Goal: Transaction & Acquisition: Book appointment/travel/reservation

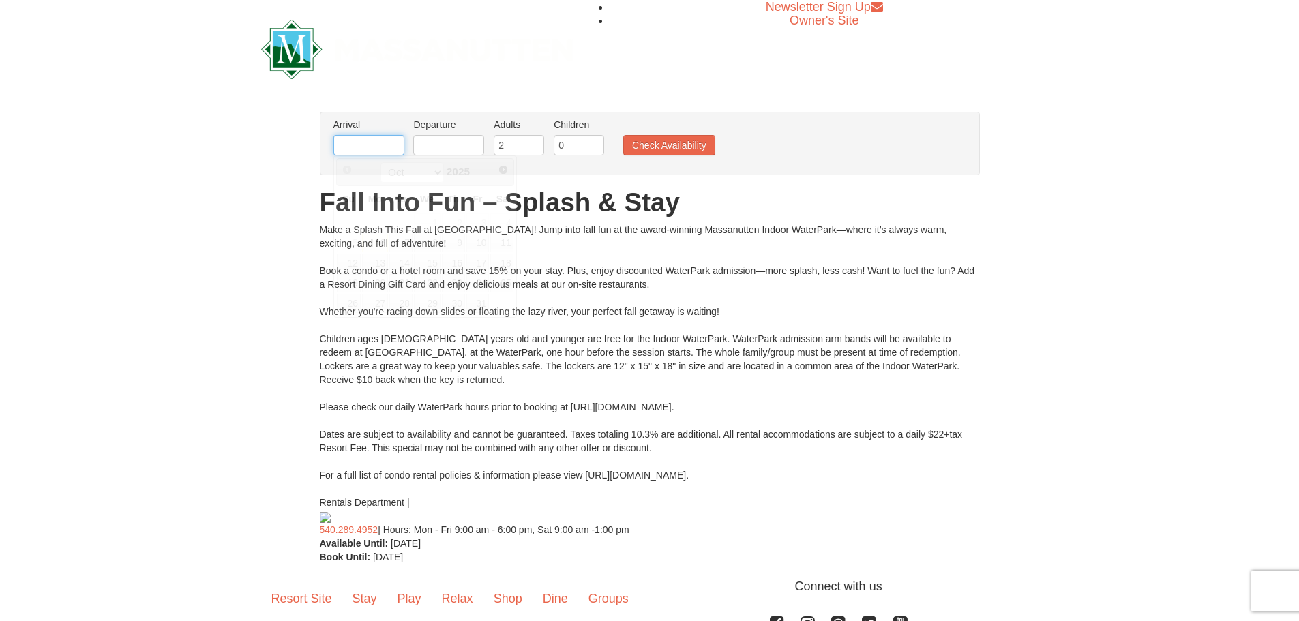
click at [362, 147] on input "text" at bounding box center [368, 145] width 71 height 20
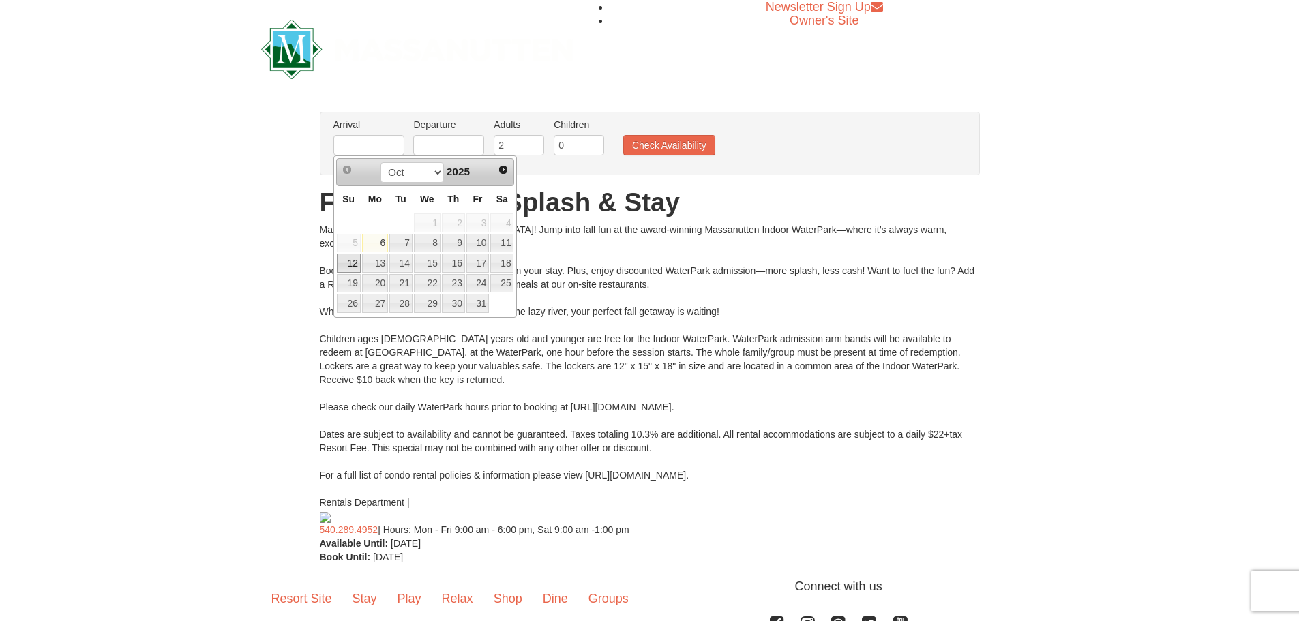
click at [350, 271] on link "12" at bounding box center [349, 263] width 24 height 19
type input "[DATE]"
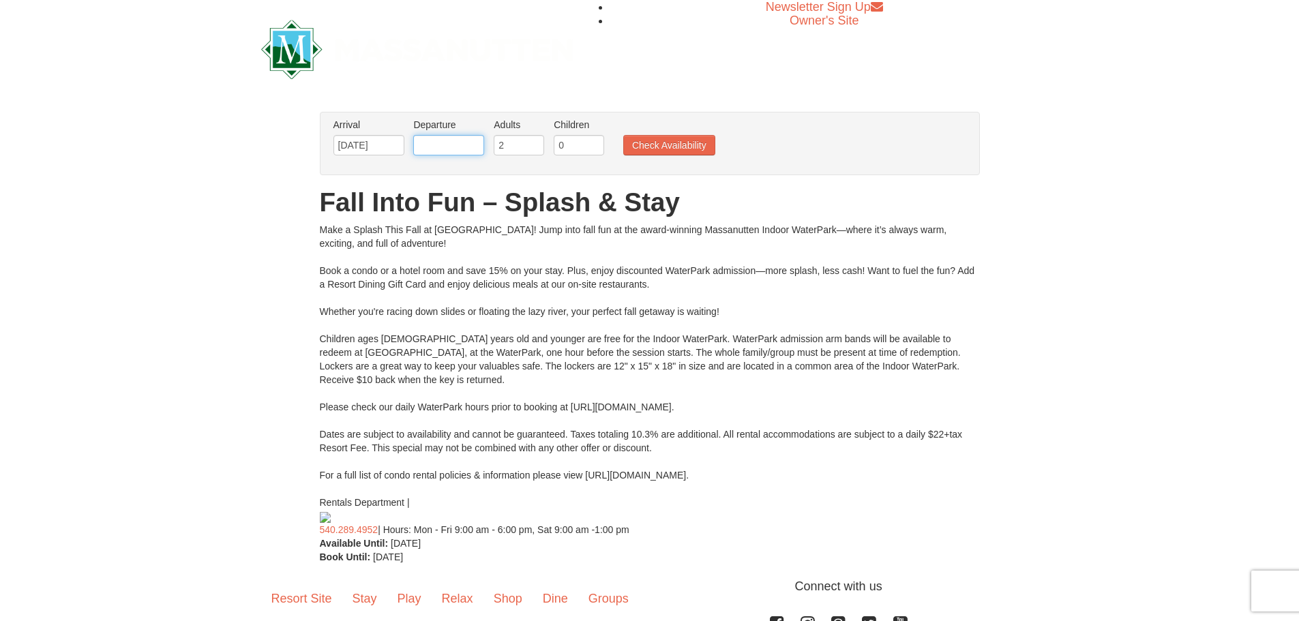
click at [460, 142] on input "text" at bounding box center [448, 145] width 71 height 20
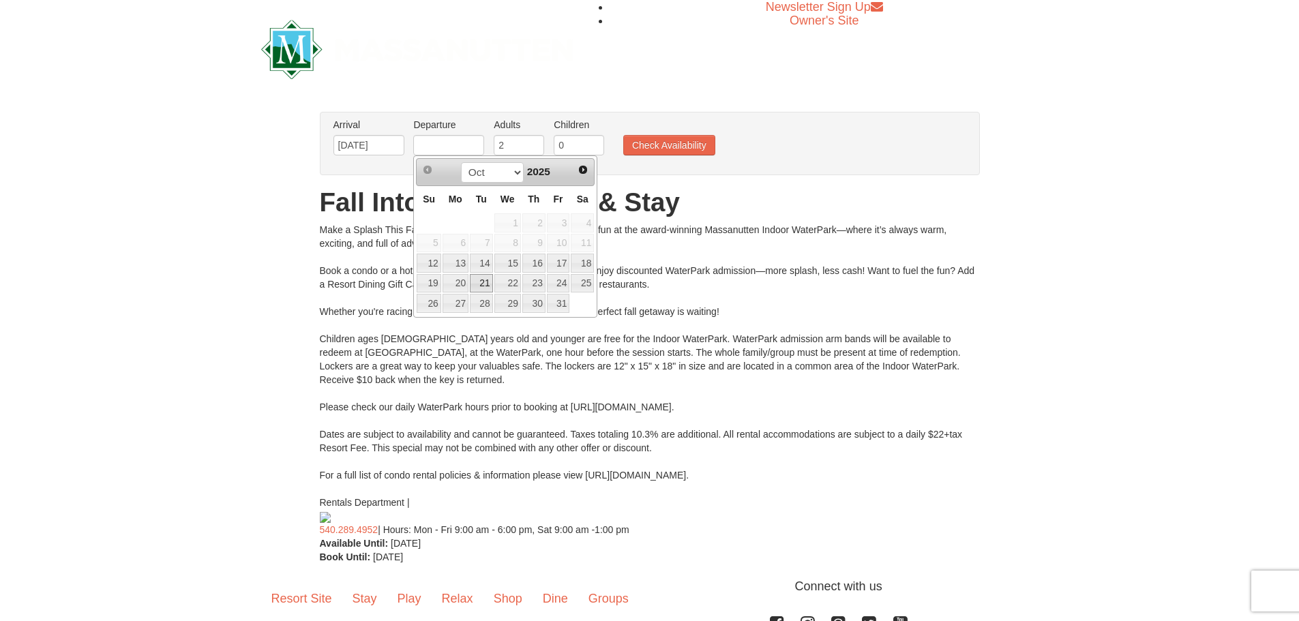
click at [480, 274] on link "21" at bounding box center [481, 283] width 23 height 19
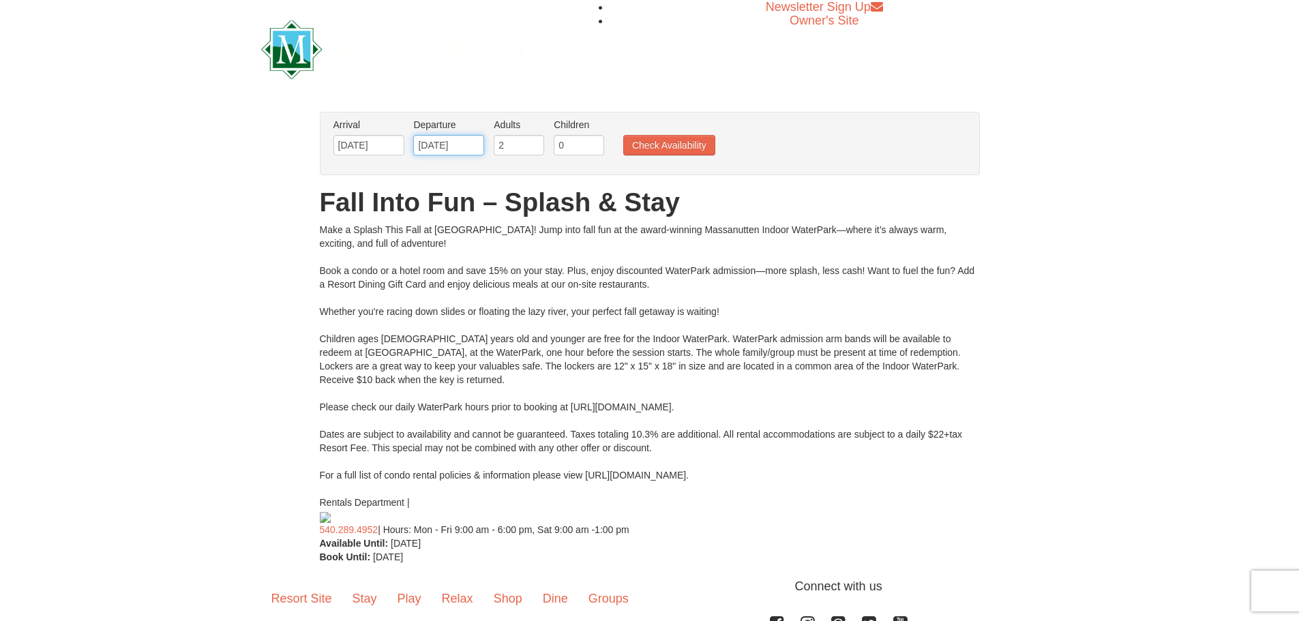
click at [459, 145] on input "[DATE]" at bounding box center [448, 145] width 71 height 20
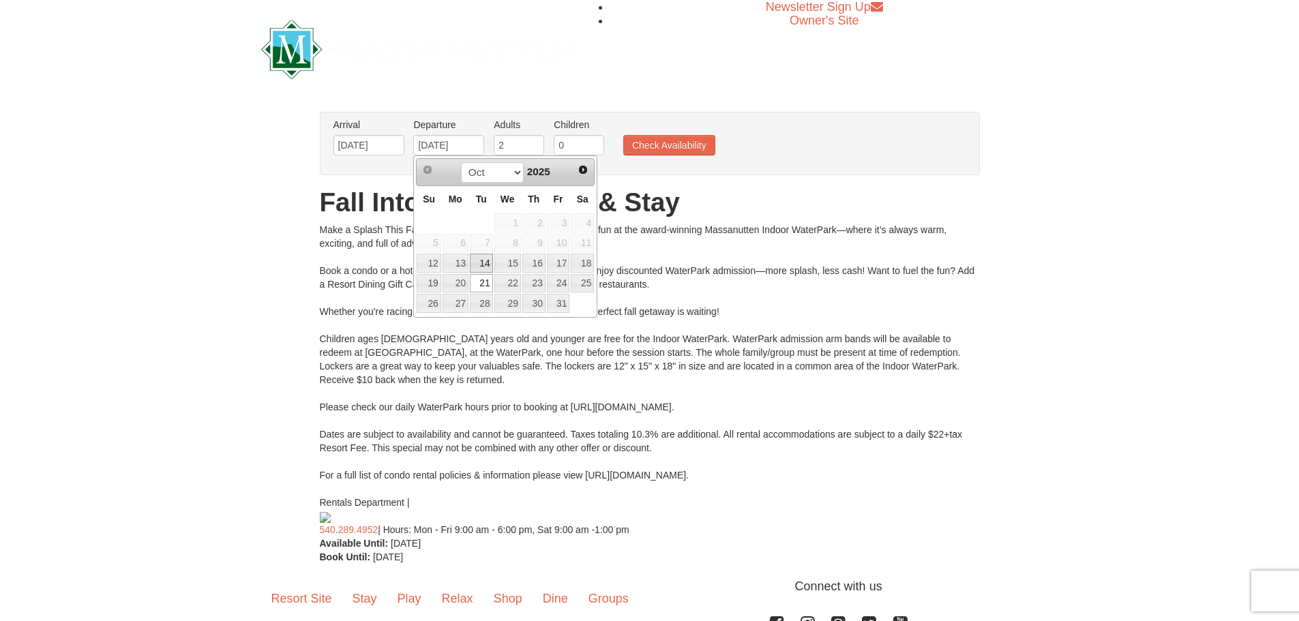
click at [489, 260] on link "14" at bounding box center [481, 263] width 23 height 19
type input "[DATE]"
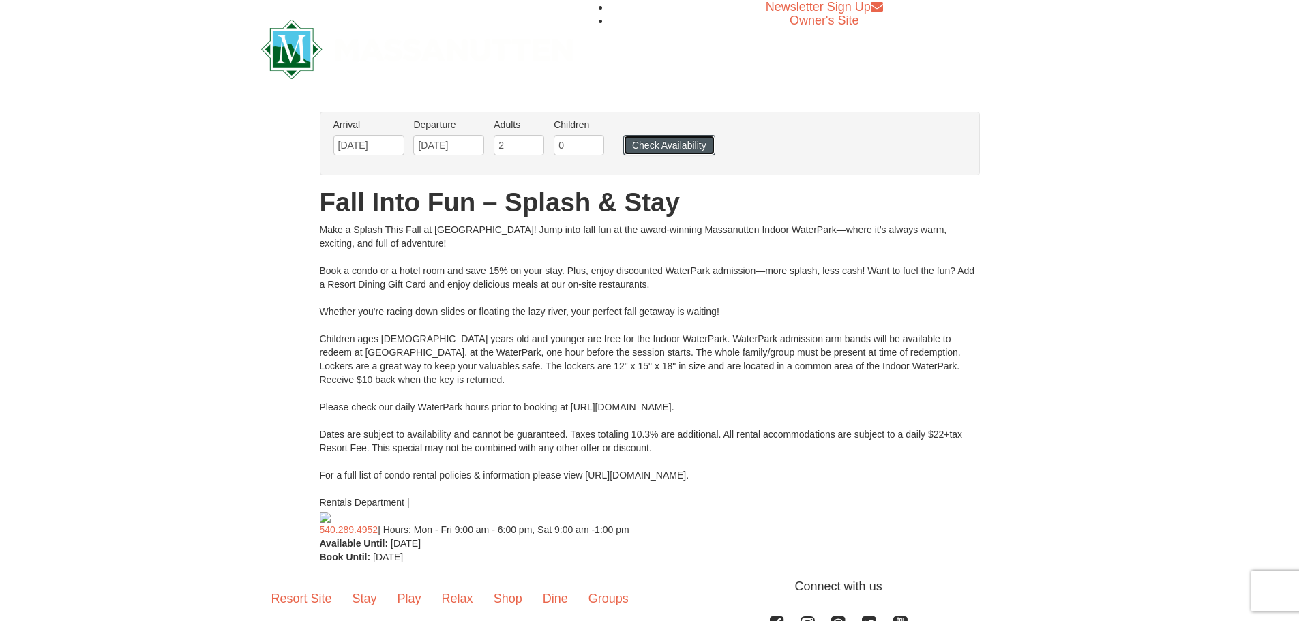
click at [657, 152] on button "Check Availability" at bounding box center [669, 145] width 92 height 20
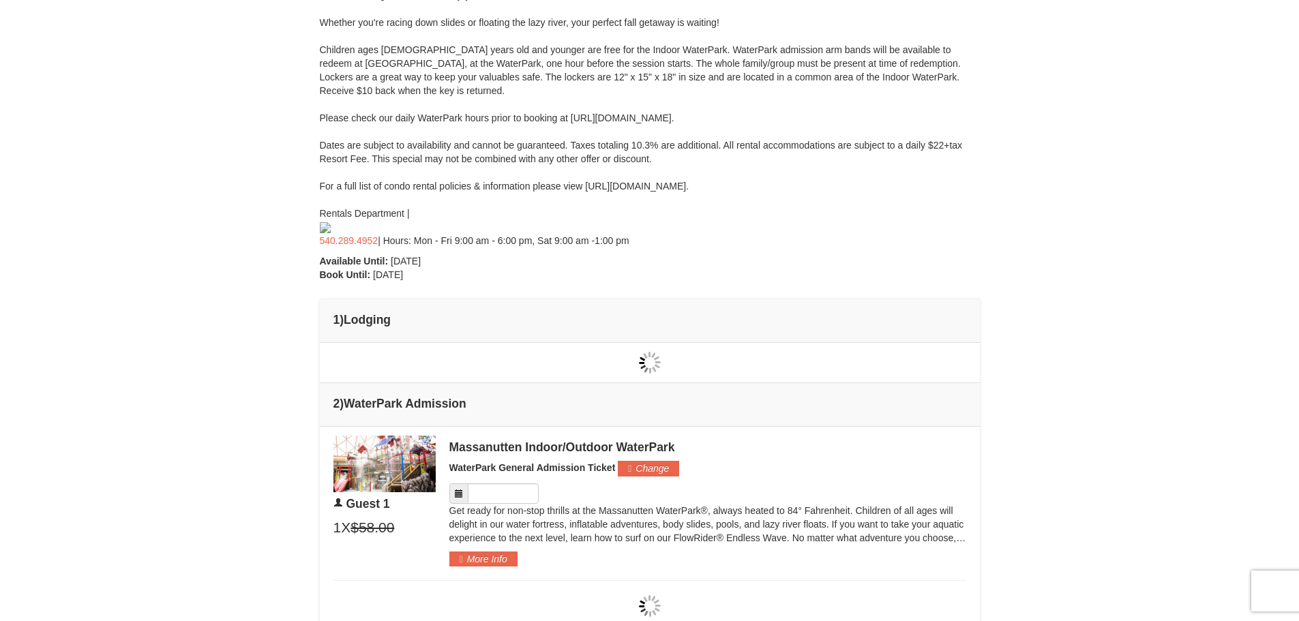
type input "[DATE]"
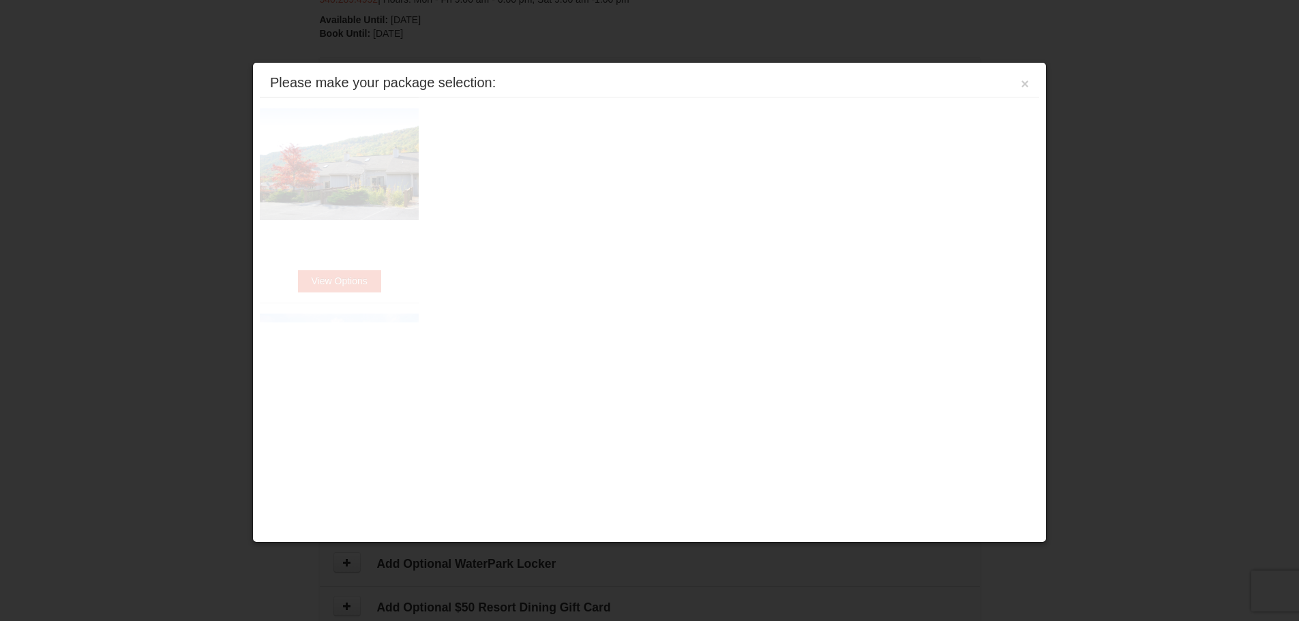
scroll to position [581, 0]
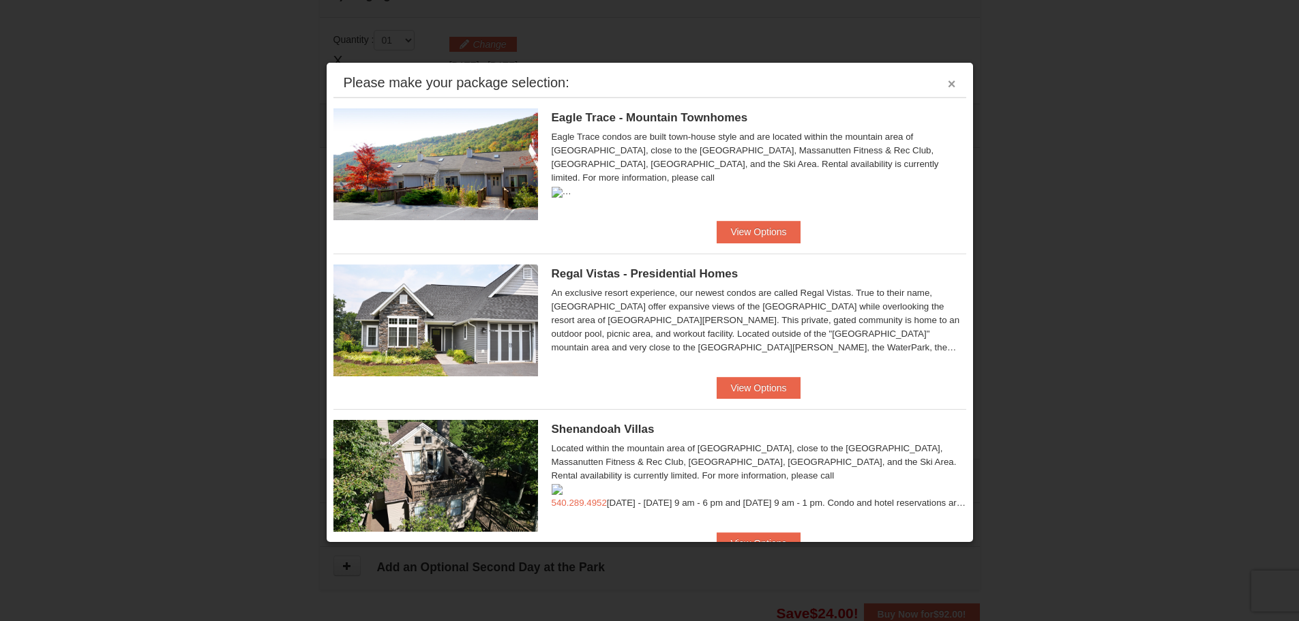
click at [948, 78] on button "×" at bounding box center [952, 84] width 8 height 14
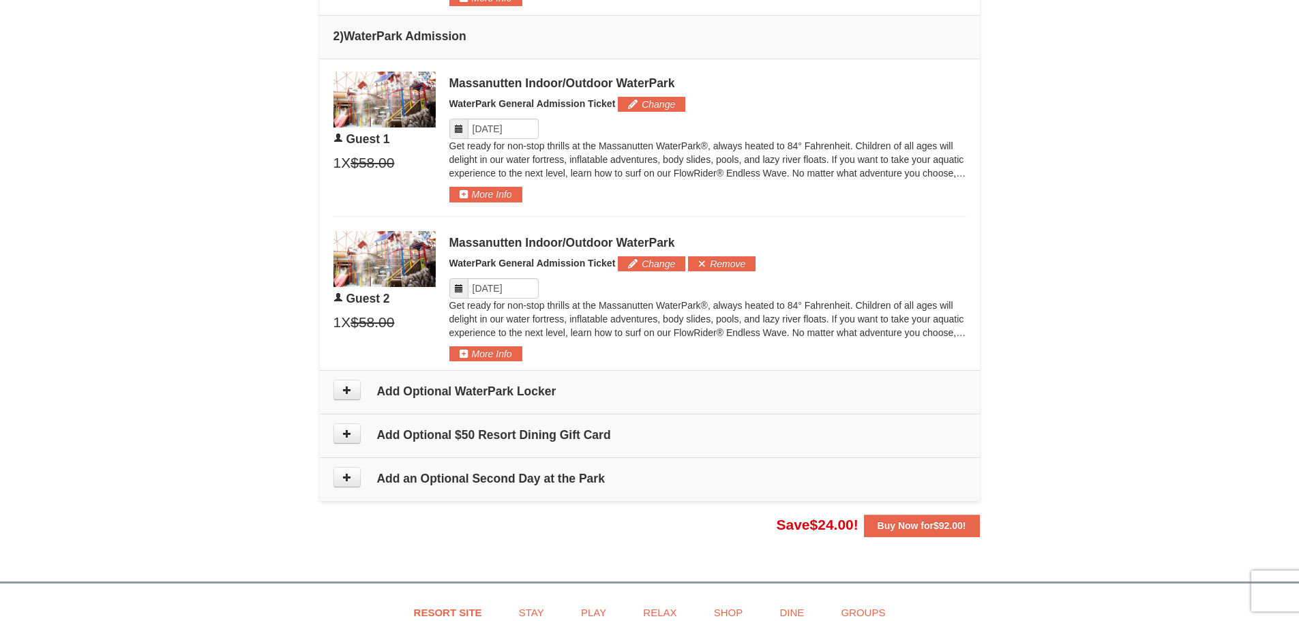
scroll to position [717, 0]
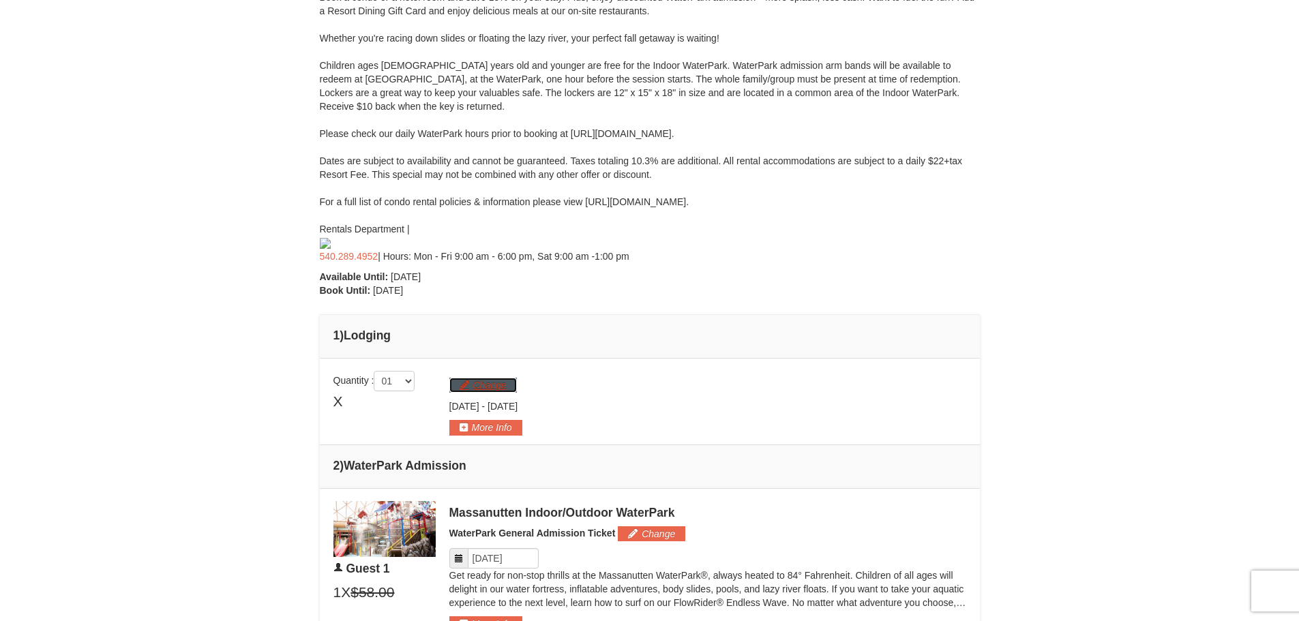
click at [456, 378] on button "Change" at bounding box center [483, 385] width 68 height 15
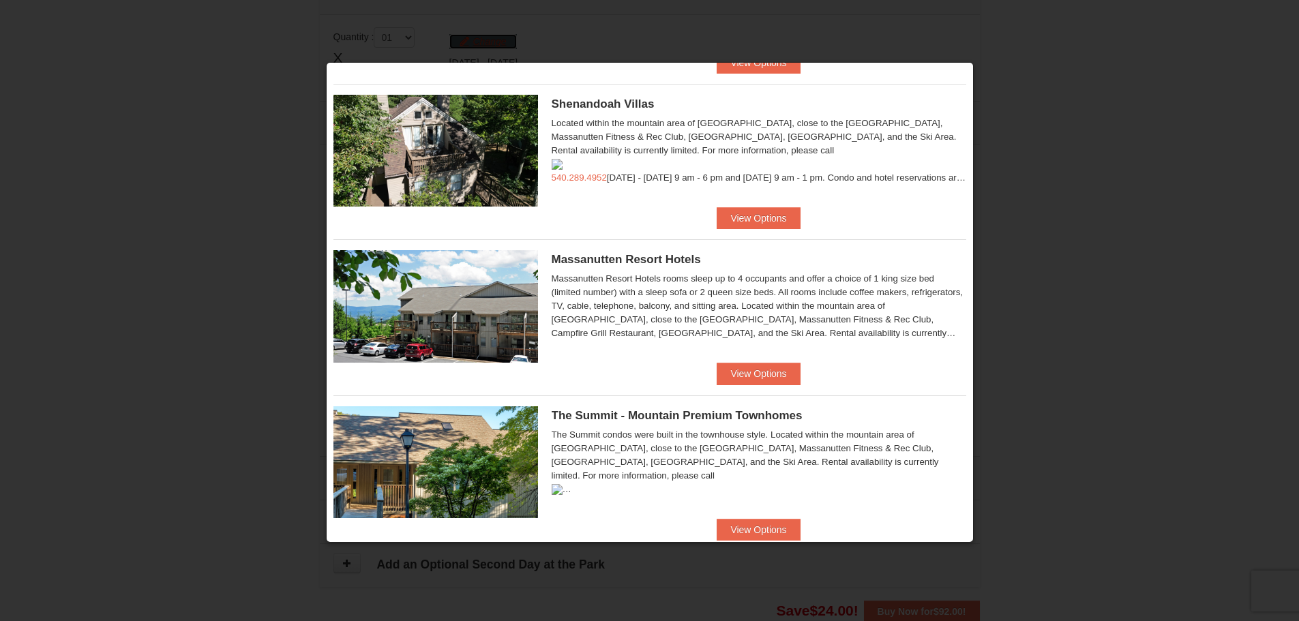
scroll to position [341, 0]
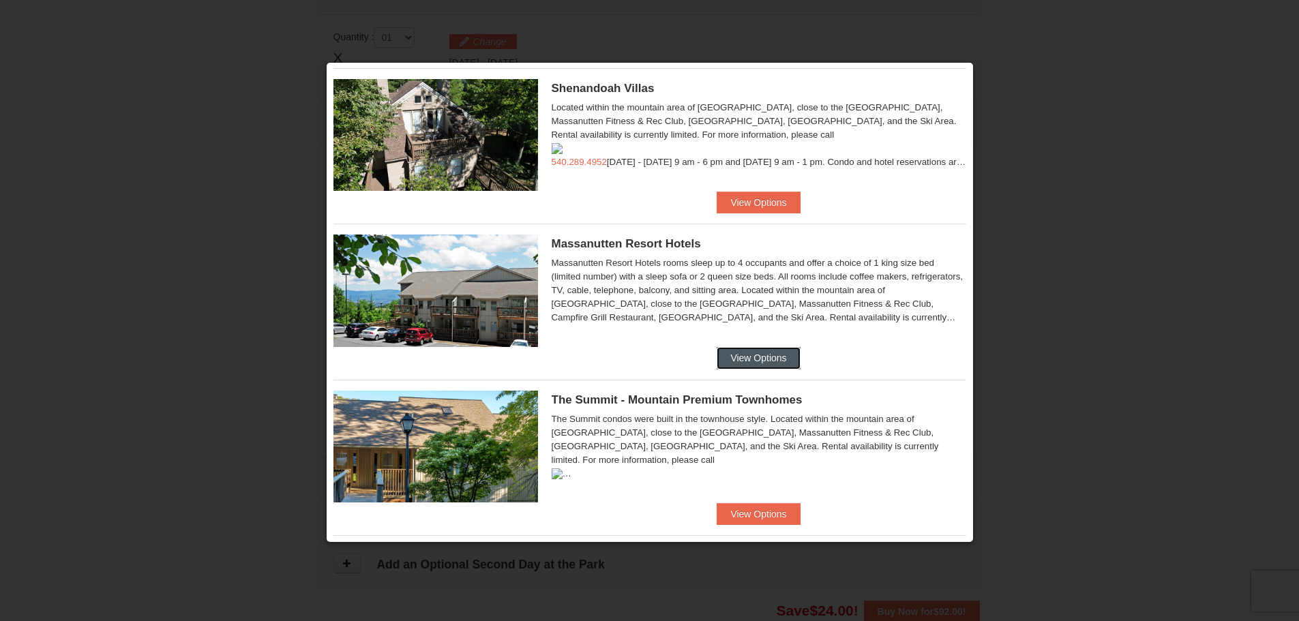
click at [739, 358] on button "View Options" at bounding box center [758, 358] width 83 height 22
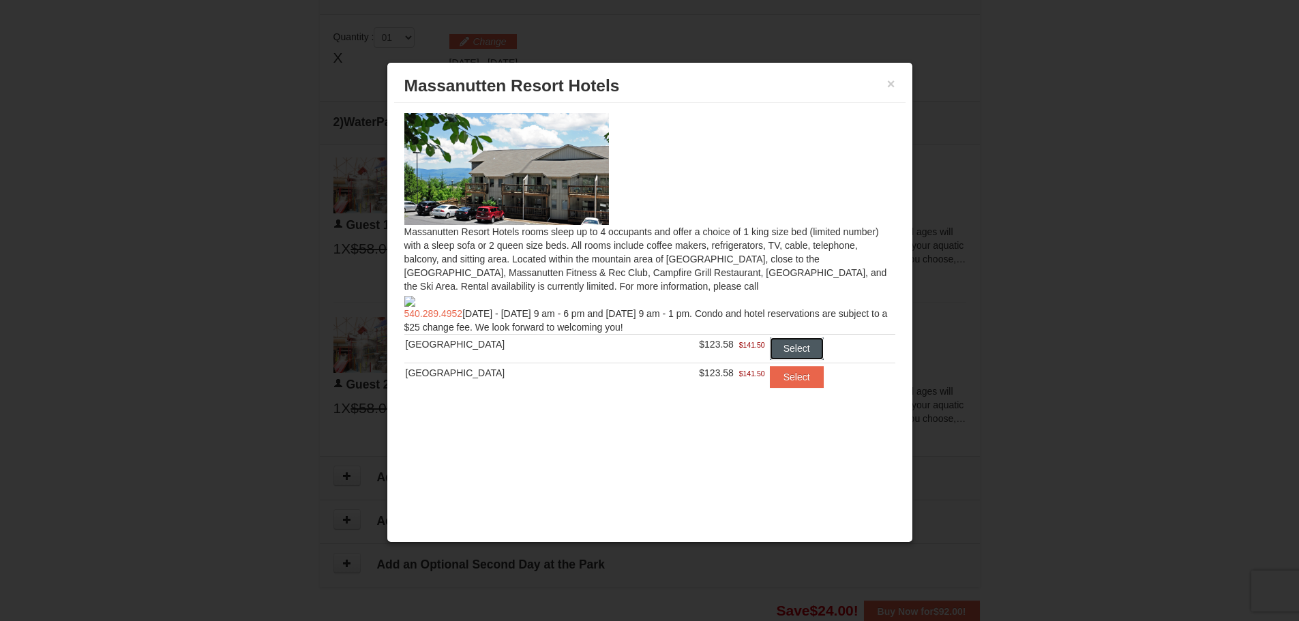
click at [779, 338] on button "Select" at bounding box center [797, 349] width 54 height 22
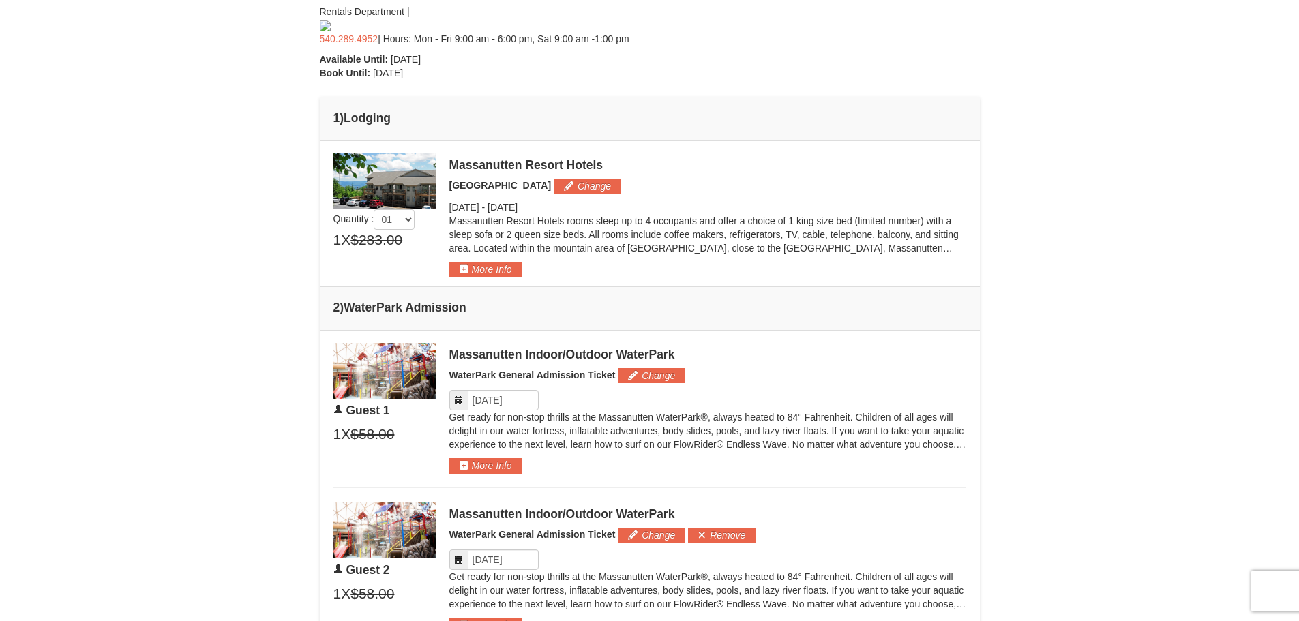
scroll to position [580, 0]
